Goal: Navigation & Orientation: Find specific page/section

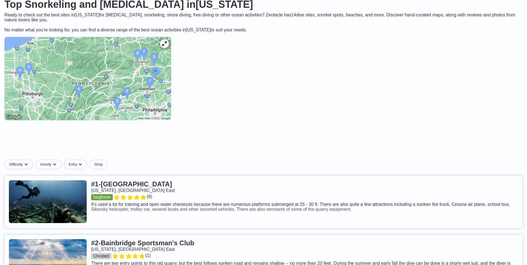
scroll to position [83, 0]
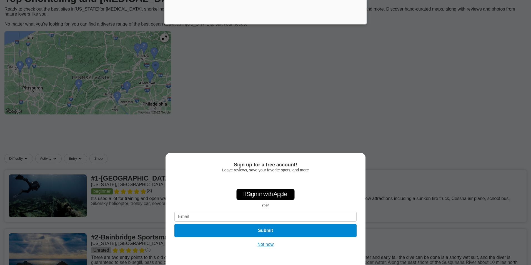
click at [266, 244] on button "Not now" at bounding box center [266, 245] width 20 height 6
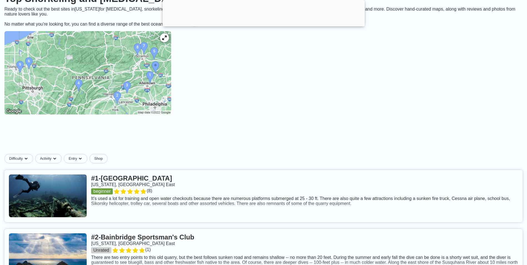
click at [151, 170] on link at bounding box center [263, 196] width 518 height 52
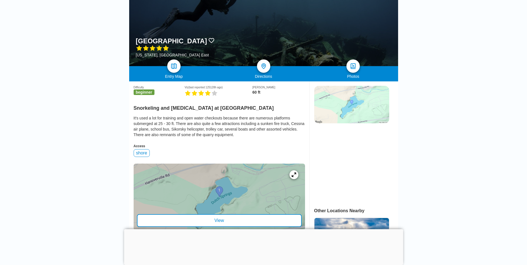
scroll to position [28, 0]
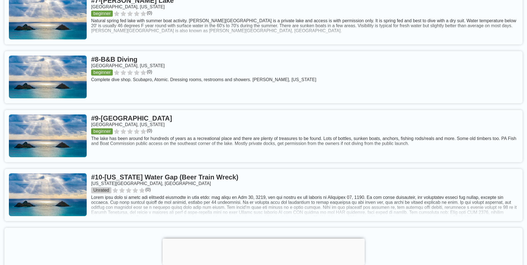
scroll to position [694, 0]
